Goal: Task Accomplishment & Management: Manage account settings

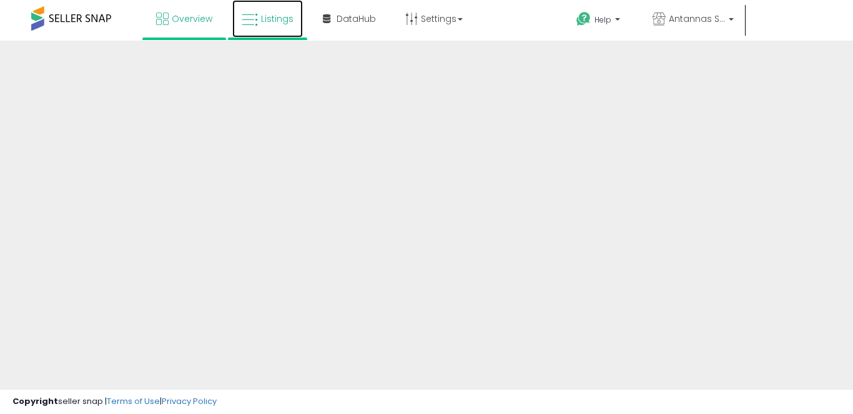
click at [268, 20] on span "Listings" at bounding box center [277, 18] width 32 height 12
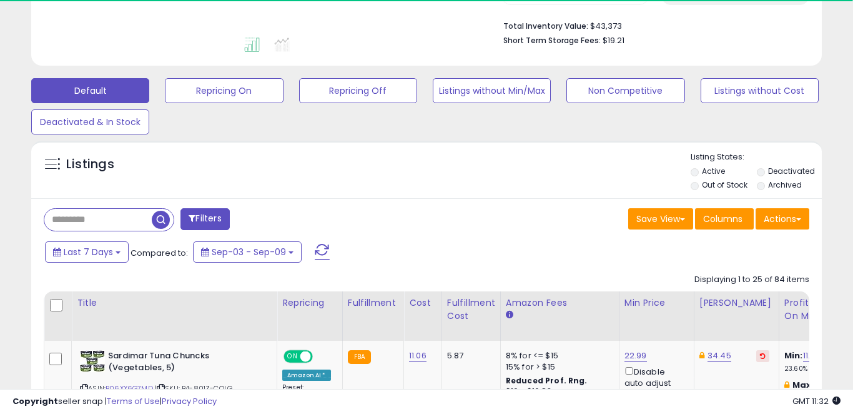
click at [112, 209] on input "text" at bounding box center [97, 220] width 107 height 22
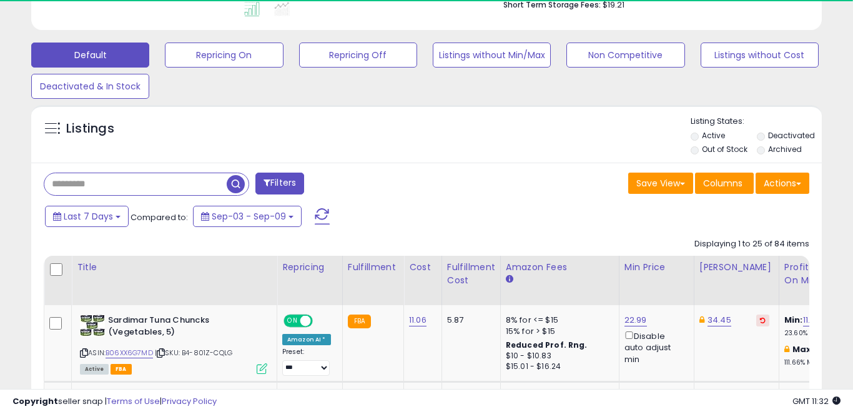
scroll to position [256, 458]
paste input "**********"
type input "**********"
click at [232, 181] on span "button" at bounding box center [236, 184] width 18 height 18
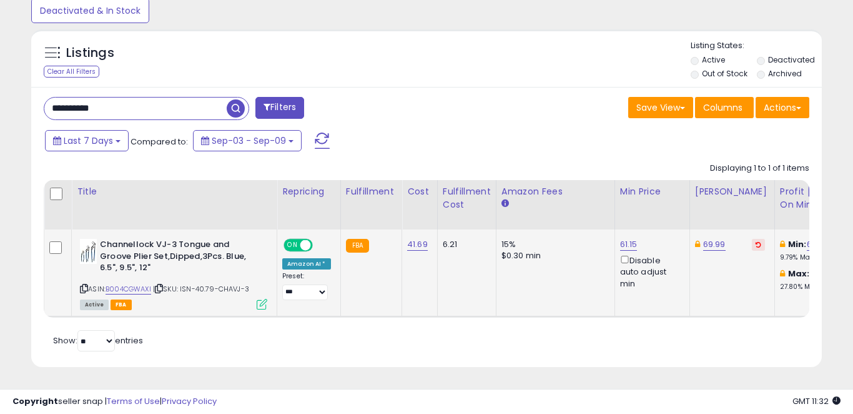
click at [262, 307] on icon at bounding box center [262, 304] width 11 height 11
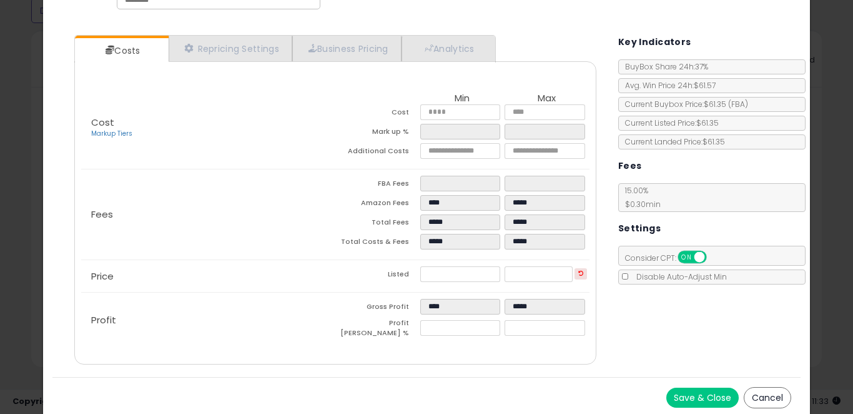
scroll to position [0, 0]
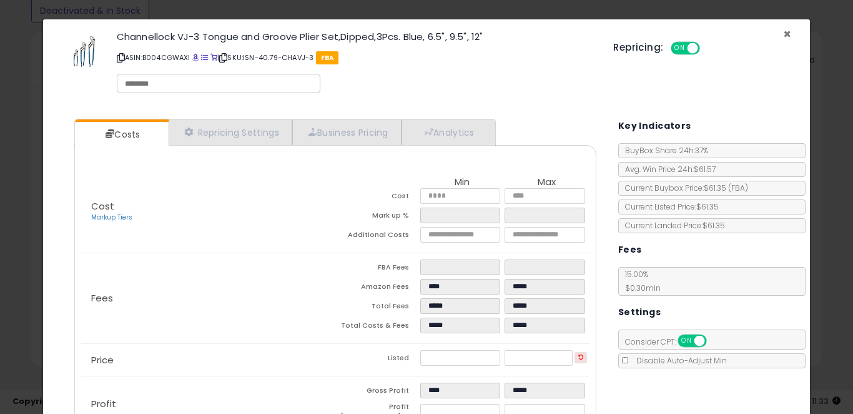
click at [785, 34] on span "×" at bounding box center [787, 34] width 8 height 18
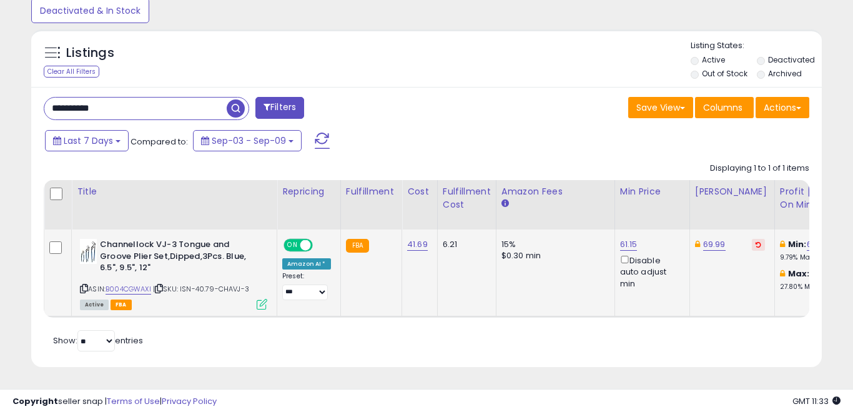
click at [264, 307] on icon at bounding box center [262, 304] width 11 height 11
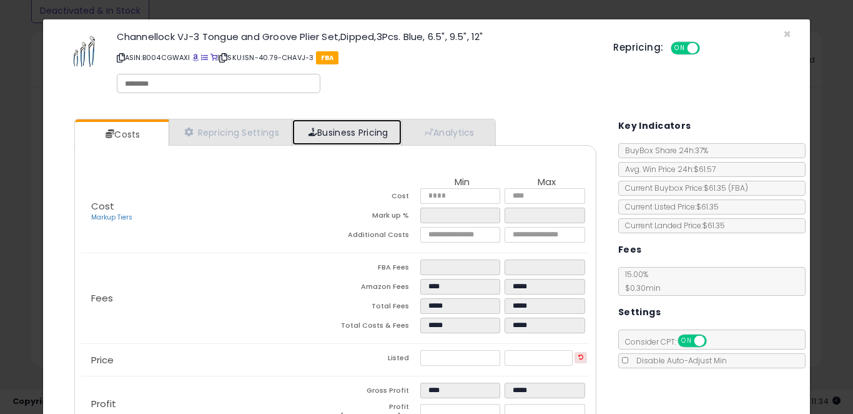
click at [361, 132] on link "Business Pricing" at bounding box center [346, 132] width 109 height 26
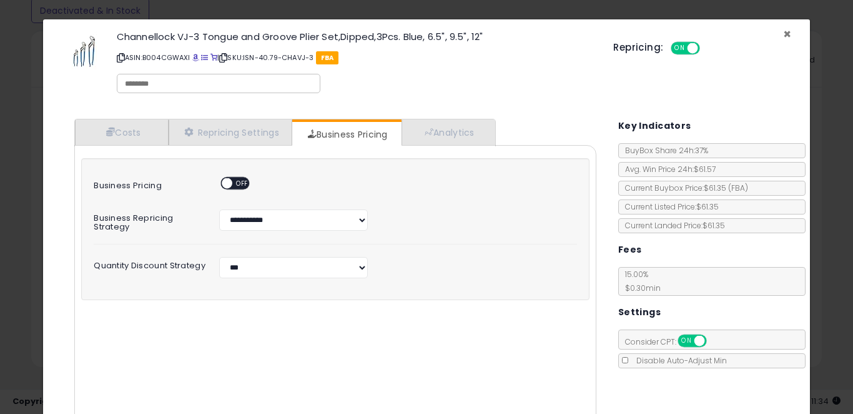
click at [786, 32] on span "×" at bounding box center [787, 34] width 8 height 18
